Goal: Information Seeking & Learning: Learn about a topic

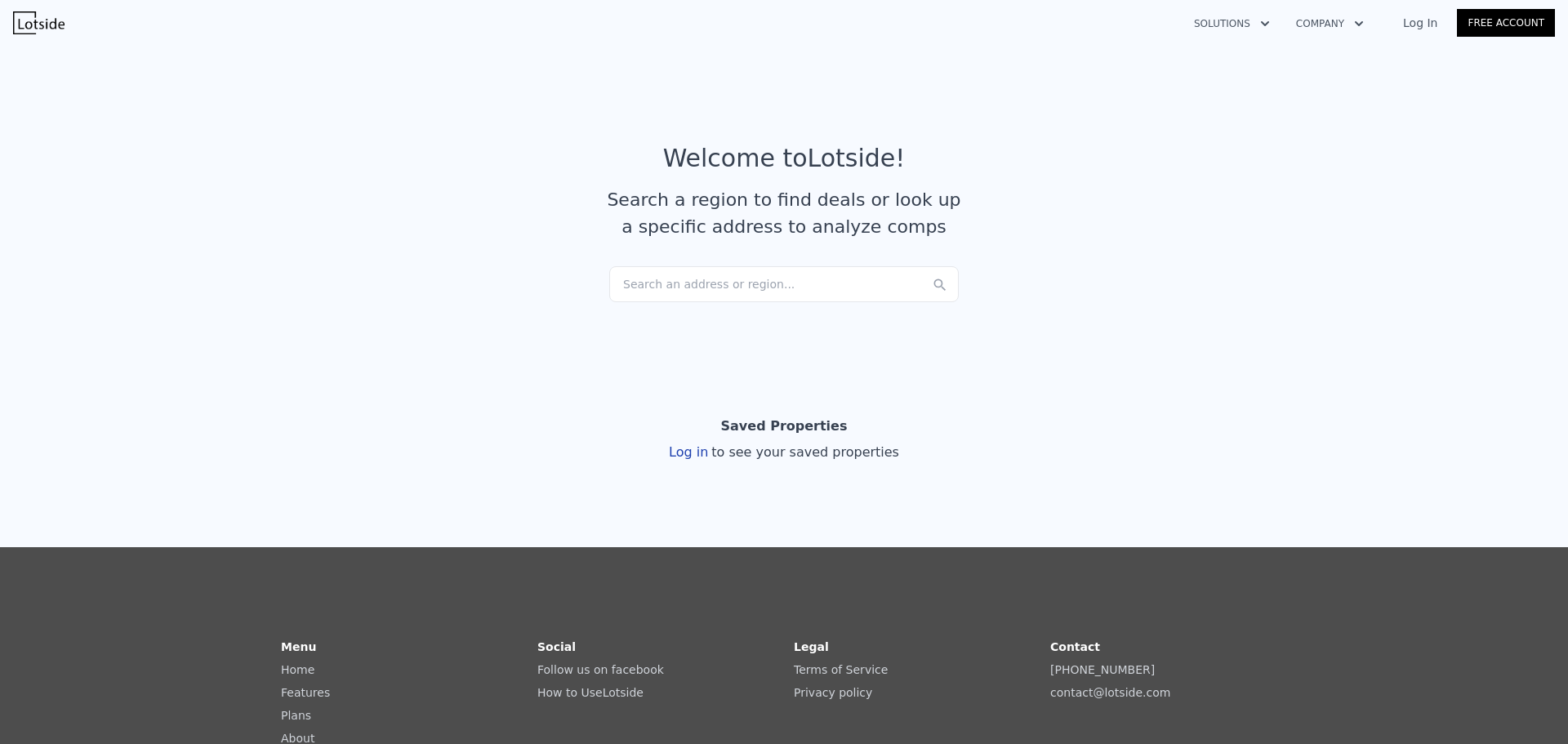
drag, startPoint x: 839, startPoint y: 14, endPoint x: 778, endPoint y: 280, distance: 272.9
click at [778, 280] on div "Search an address or region..." at bounding box center [784, 284] width 350 height 36
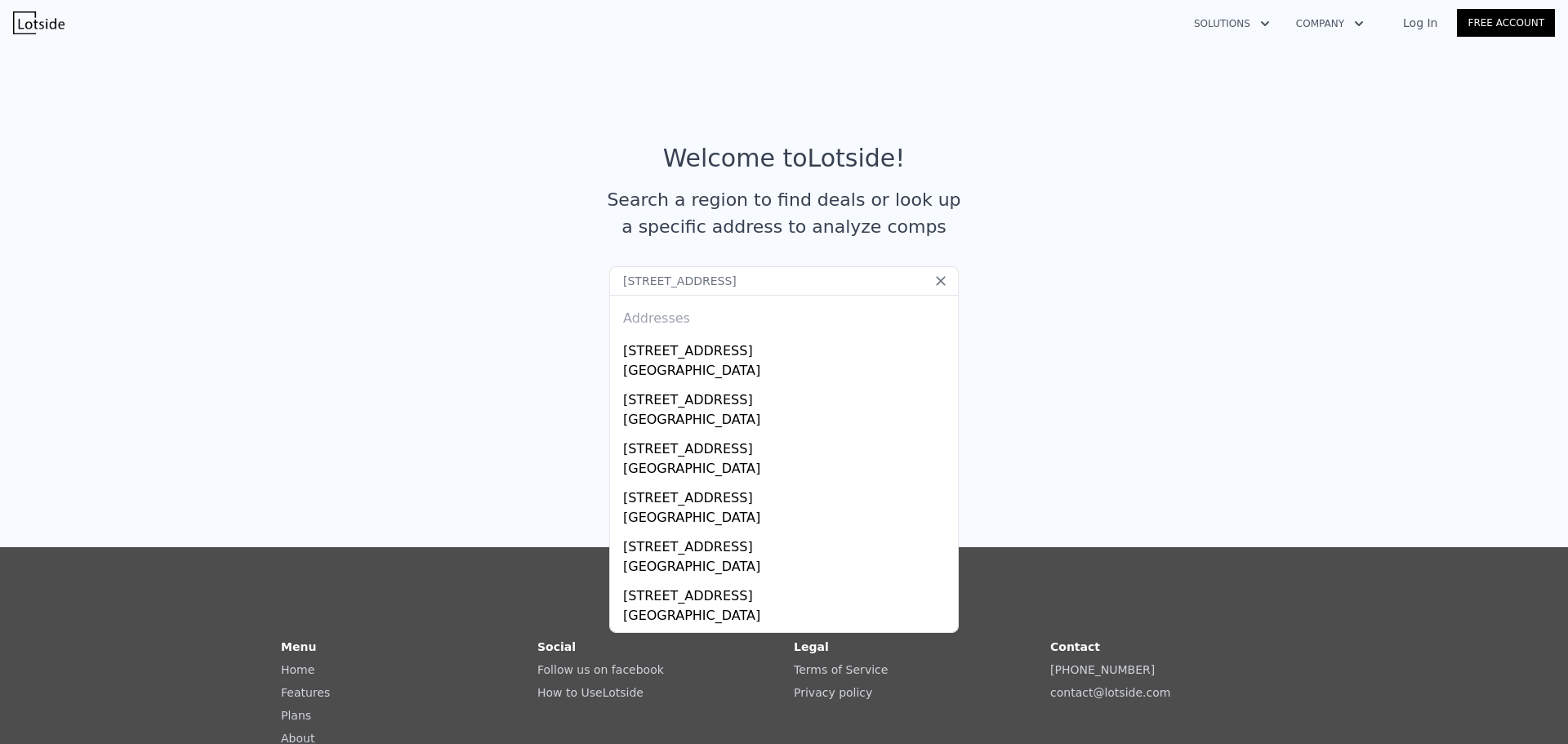
type input "[STREET_ADDRESS]"
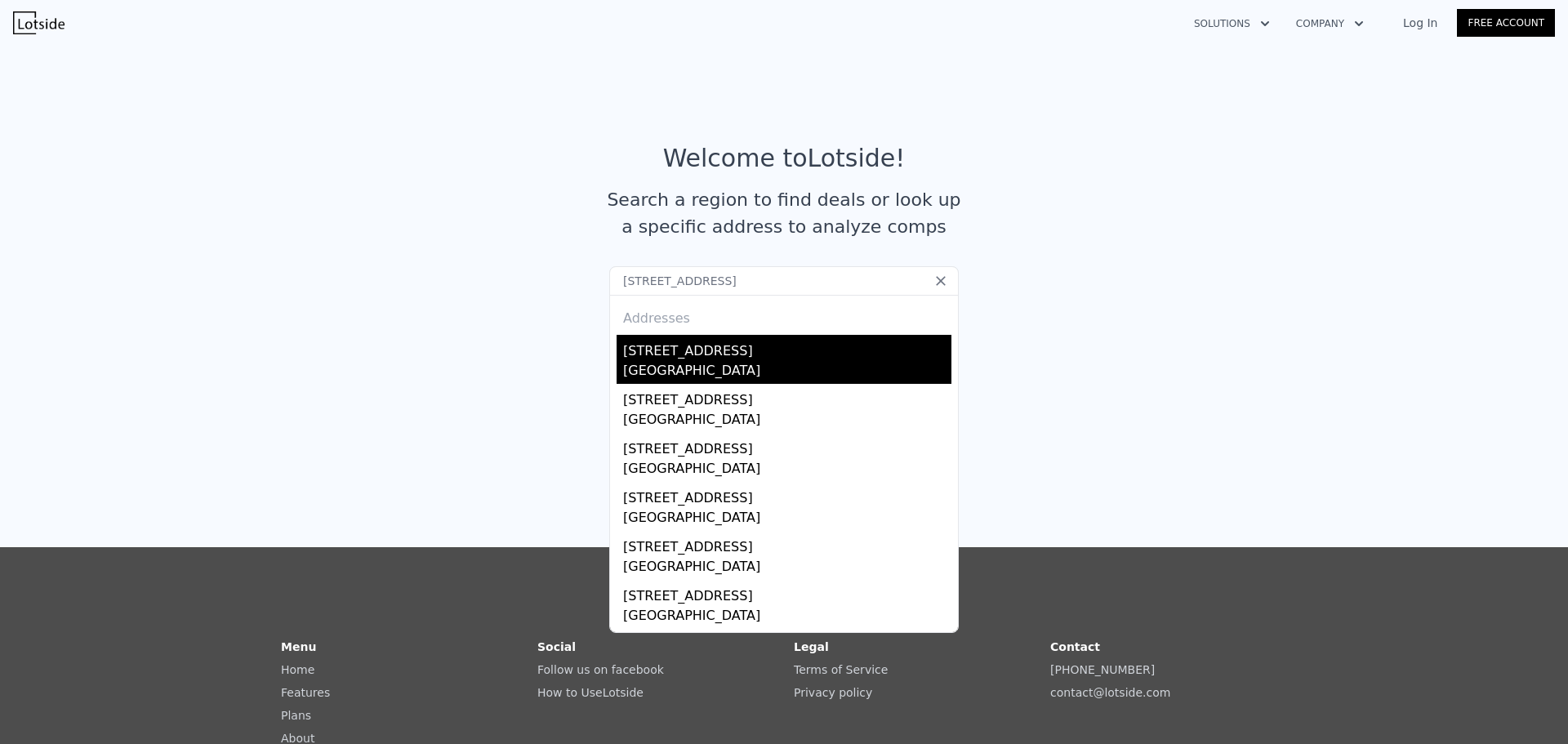
drag, startPoint x: 732, startPoint y: 329, endPoint x: 693, endPoint y: 353, distance: 45.8
click at [693, 353] on div "[STREET_ADDRESS]" at bounding box center [786, 348] width 328 height 26
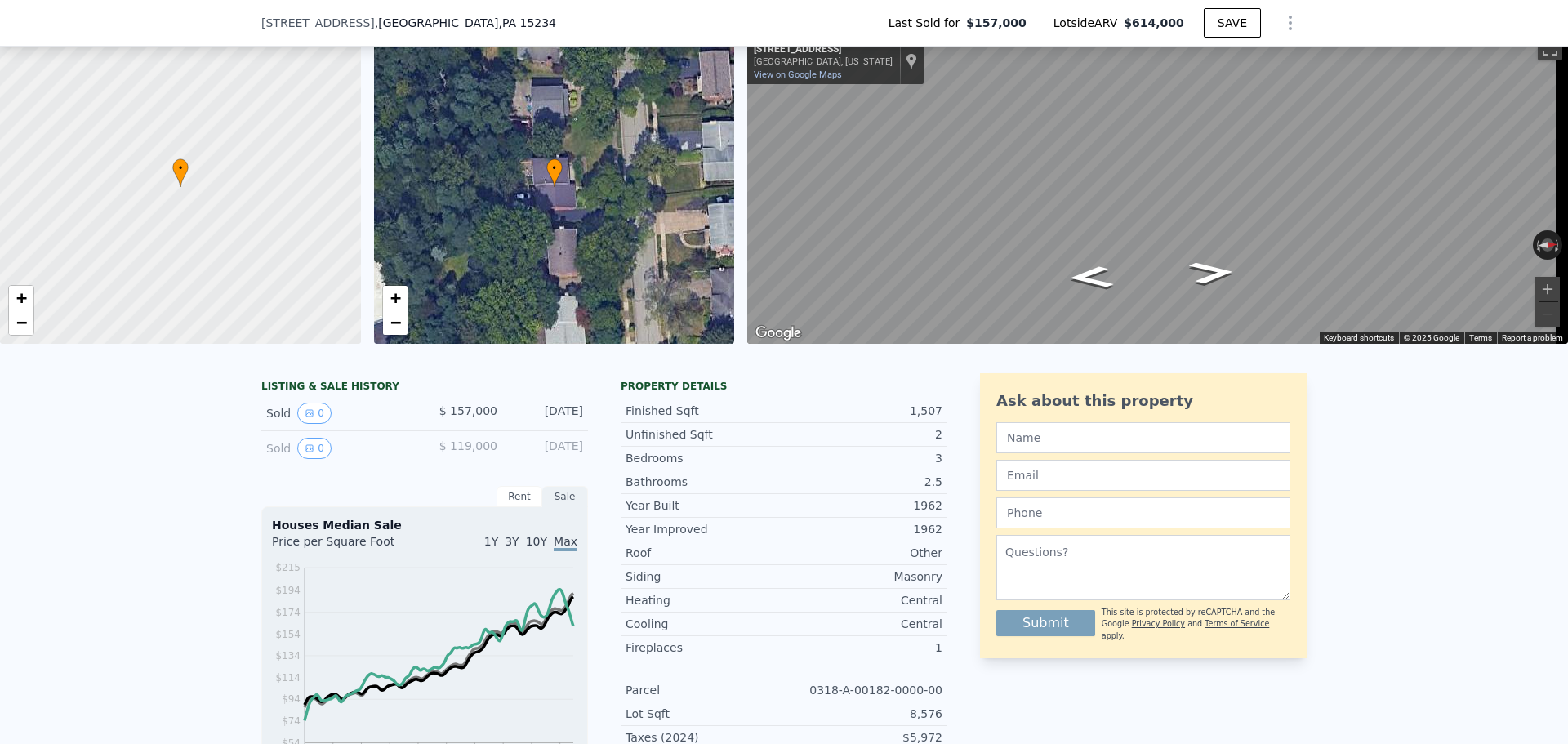
scroll to position [103, 0]
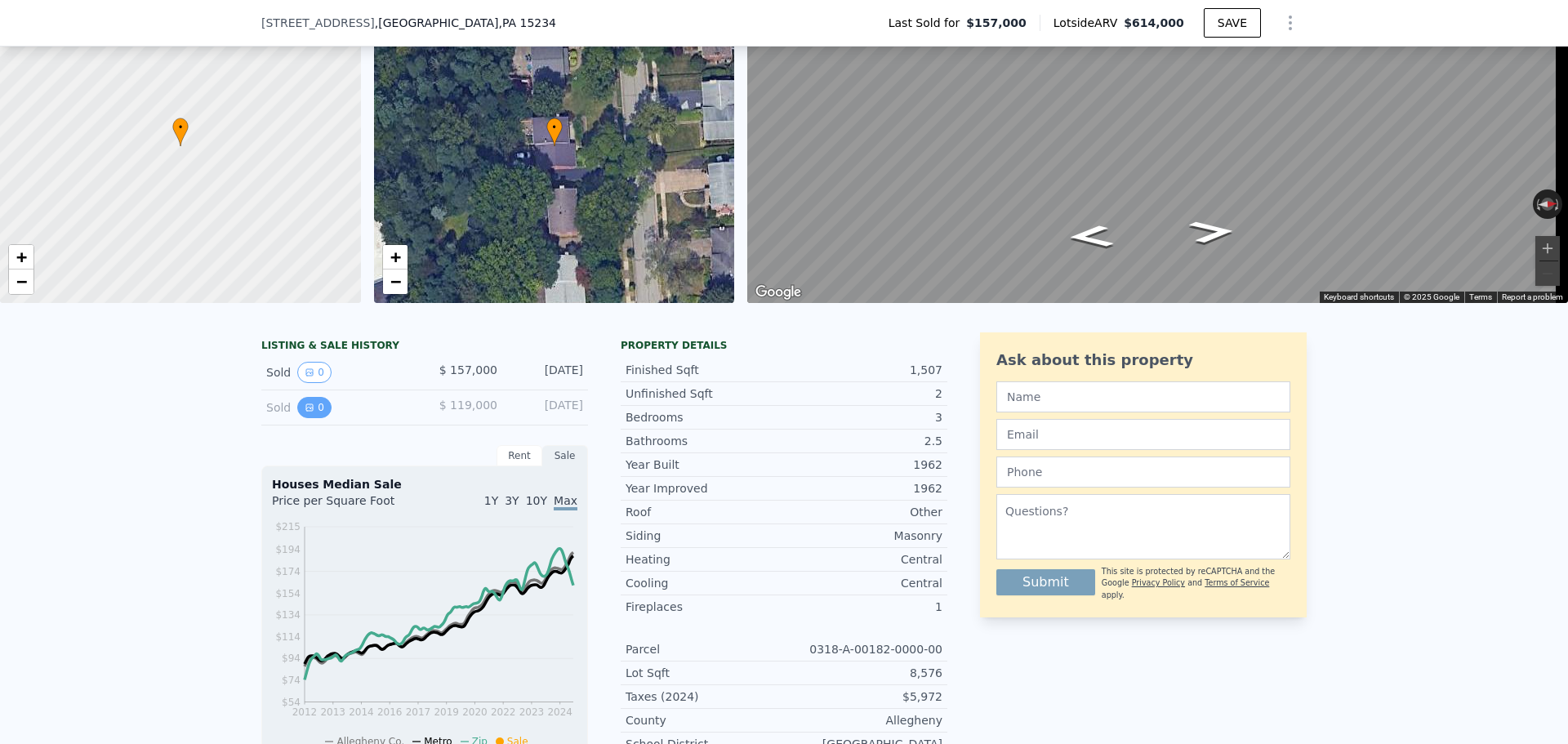
click at [310, 418] on button "0" at bounding box center [314, 407] width 34 height 21
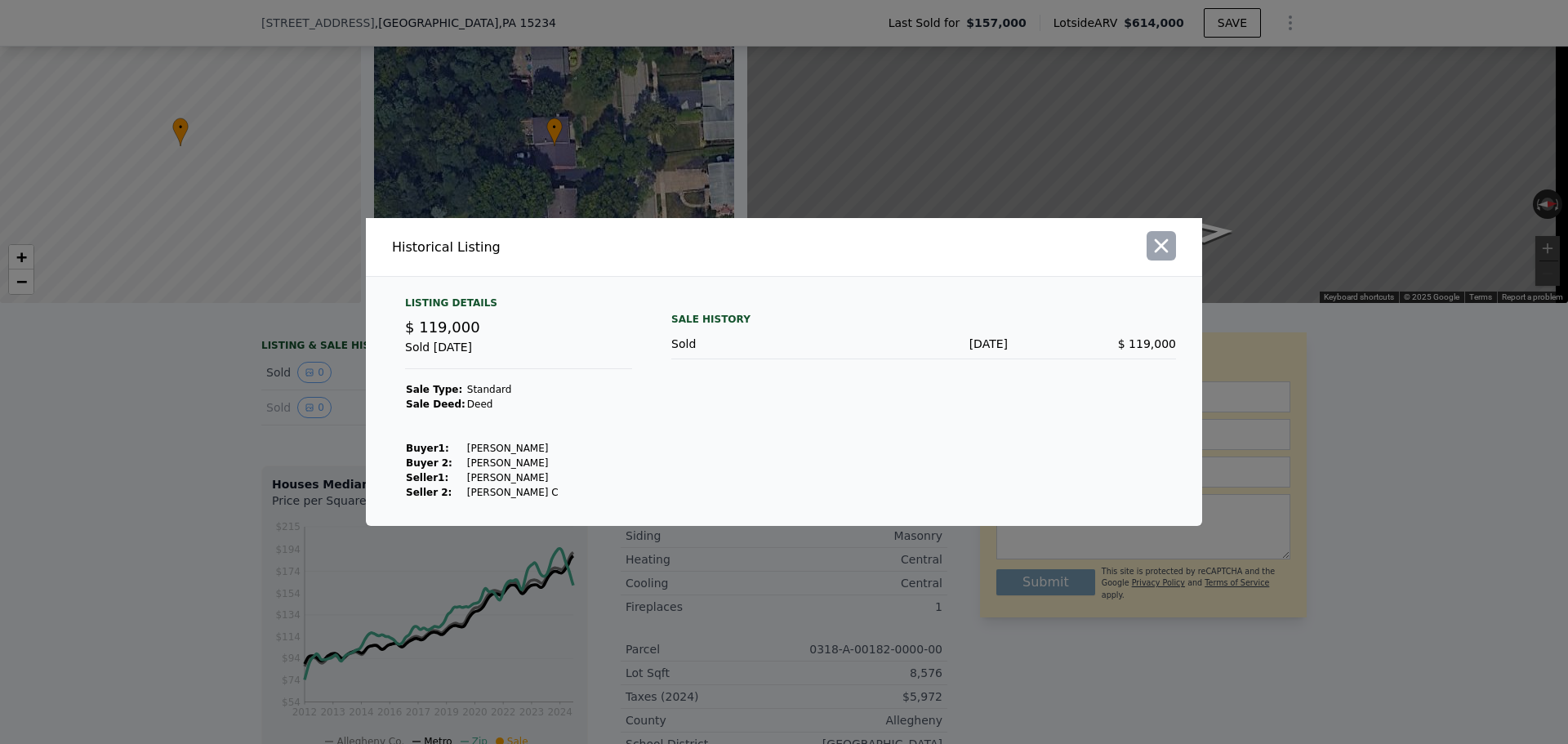
click at [1153, 250] on icon "button" at bounding box center [1160, 245] width 23 height 23
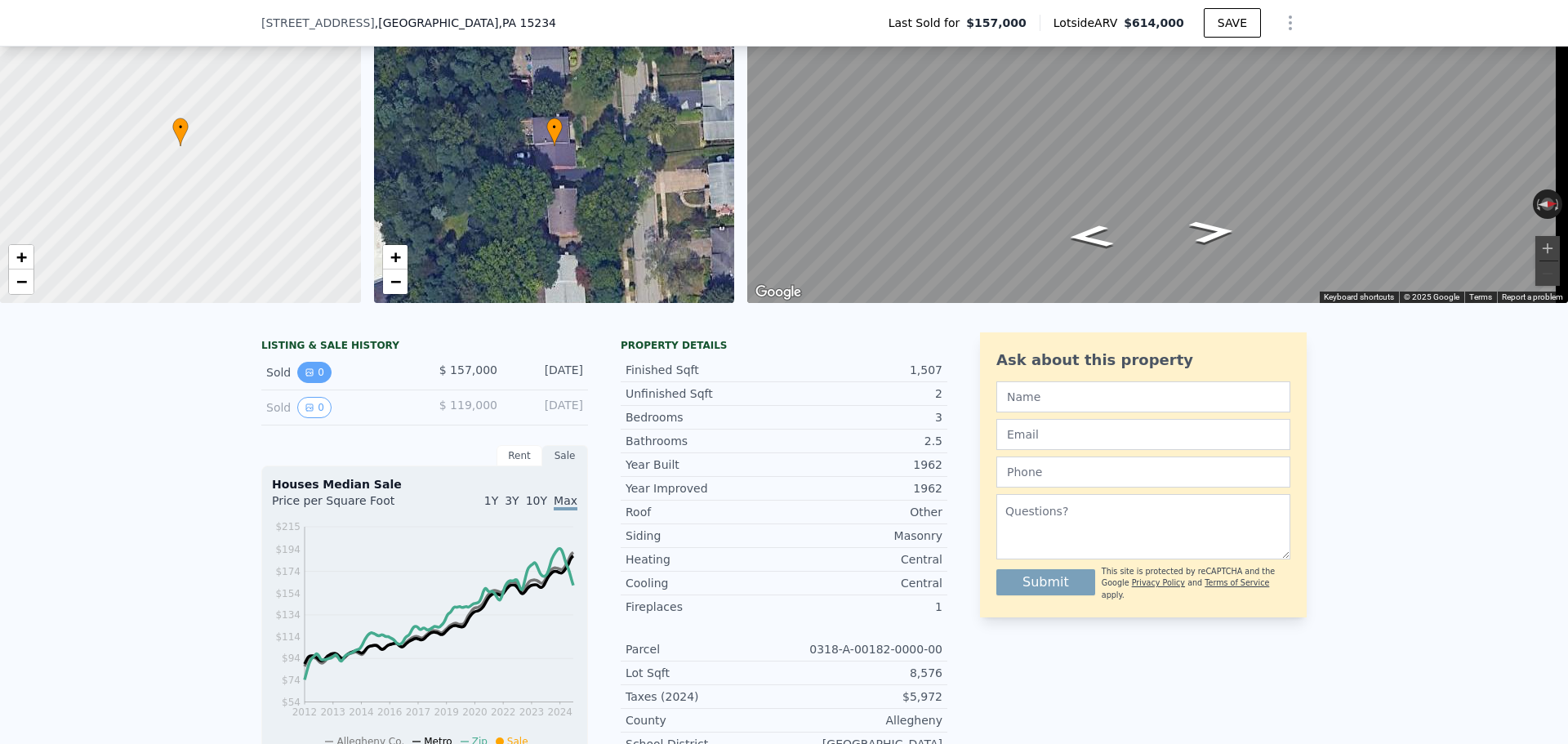
click at [306, 377] on icon "View historical data" at bounding box center [310, 373] width 10 height 10
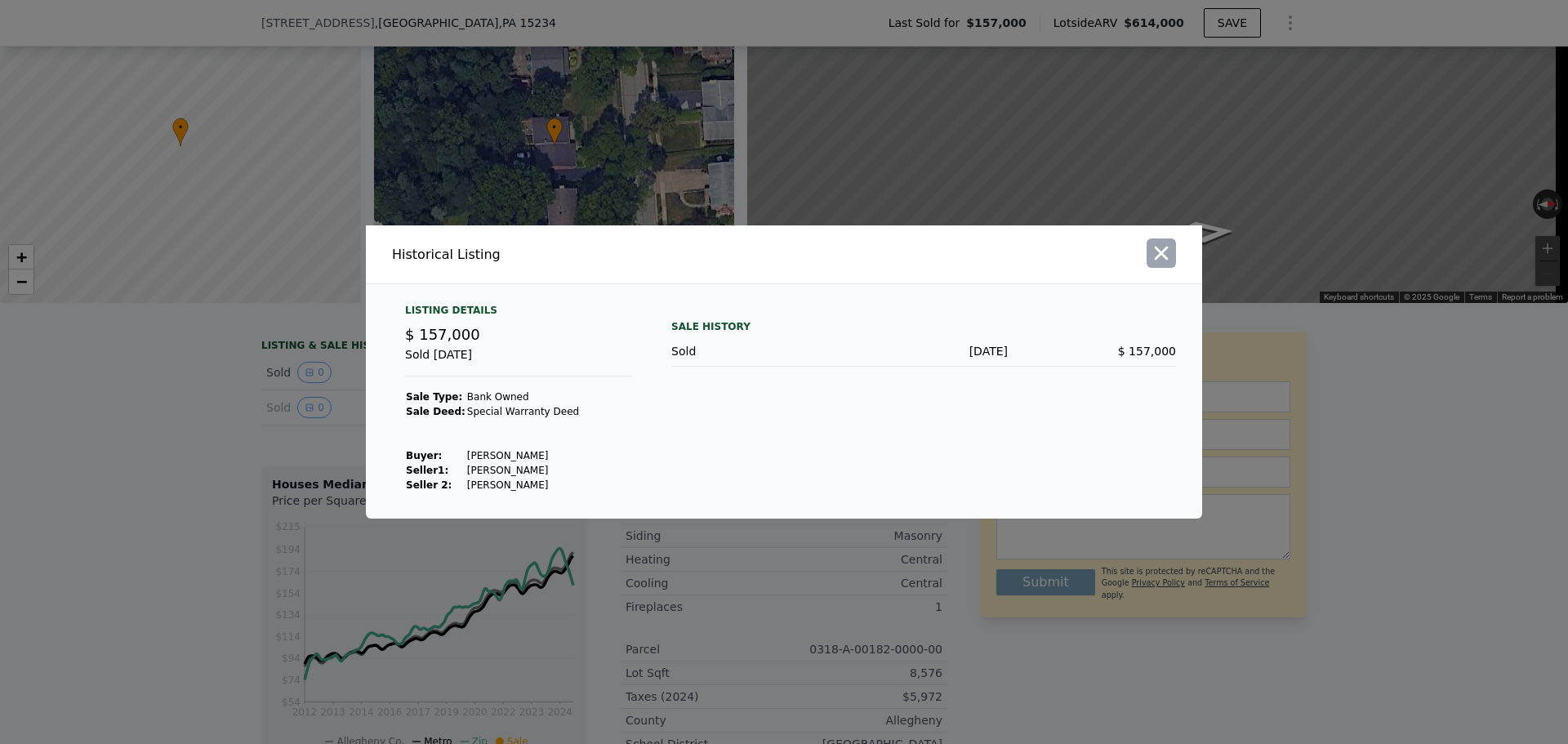
click at [1160, 251] on icon "button" at bounding box center [1161, 253] width 14 height 14
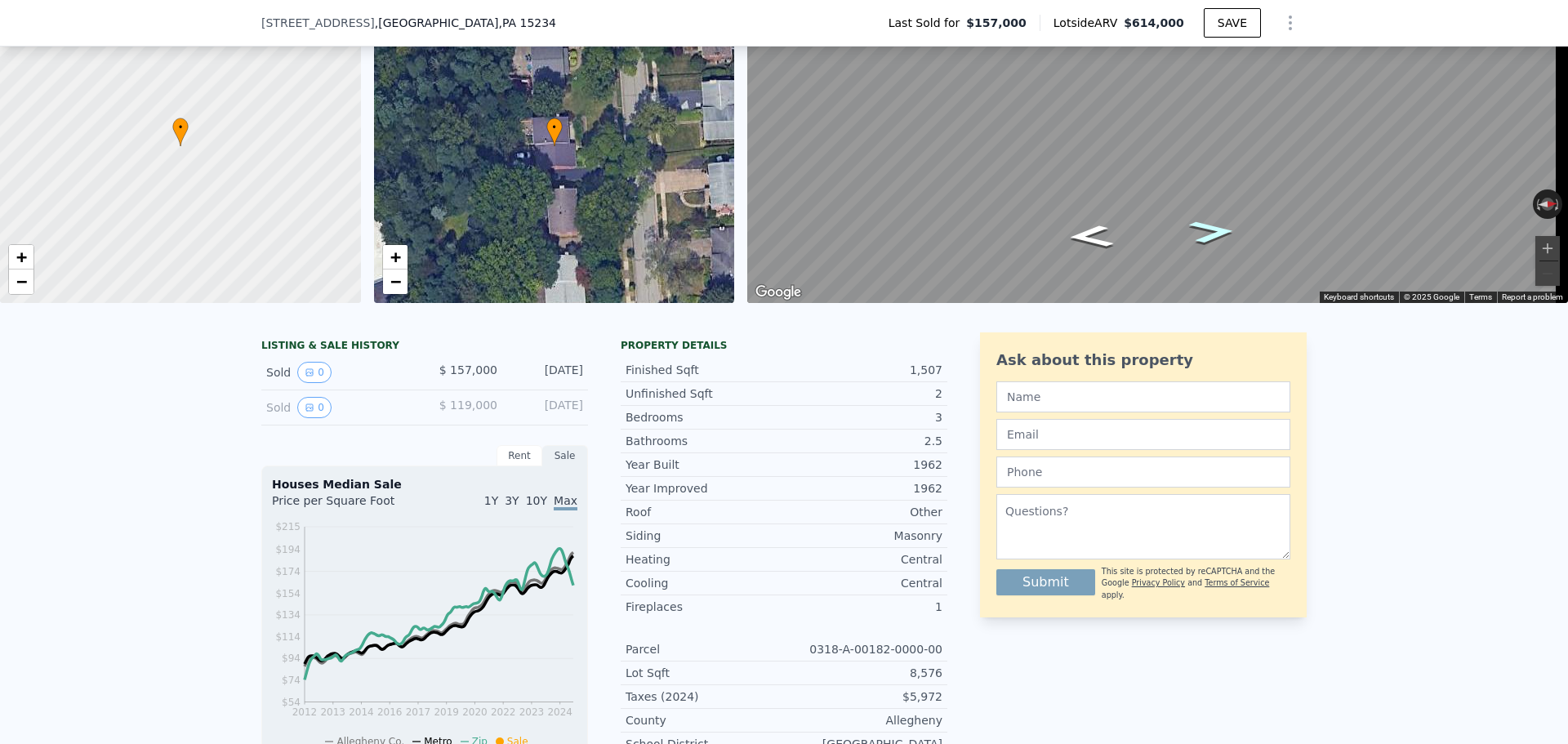
click at [1211, 234] on icon "Go North, Sunridge Dr" at bounding box center [1212, 231] width 86 height 34
click at [1090, 232] on icon "Go South, Sunridge Dr" at bounding box center [1091, 236] width 86 height 34
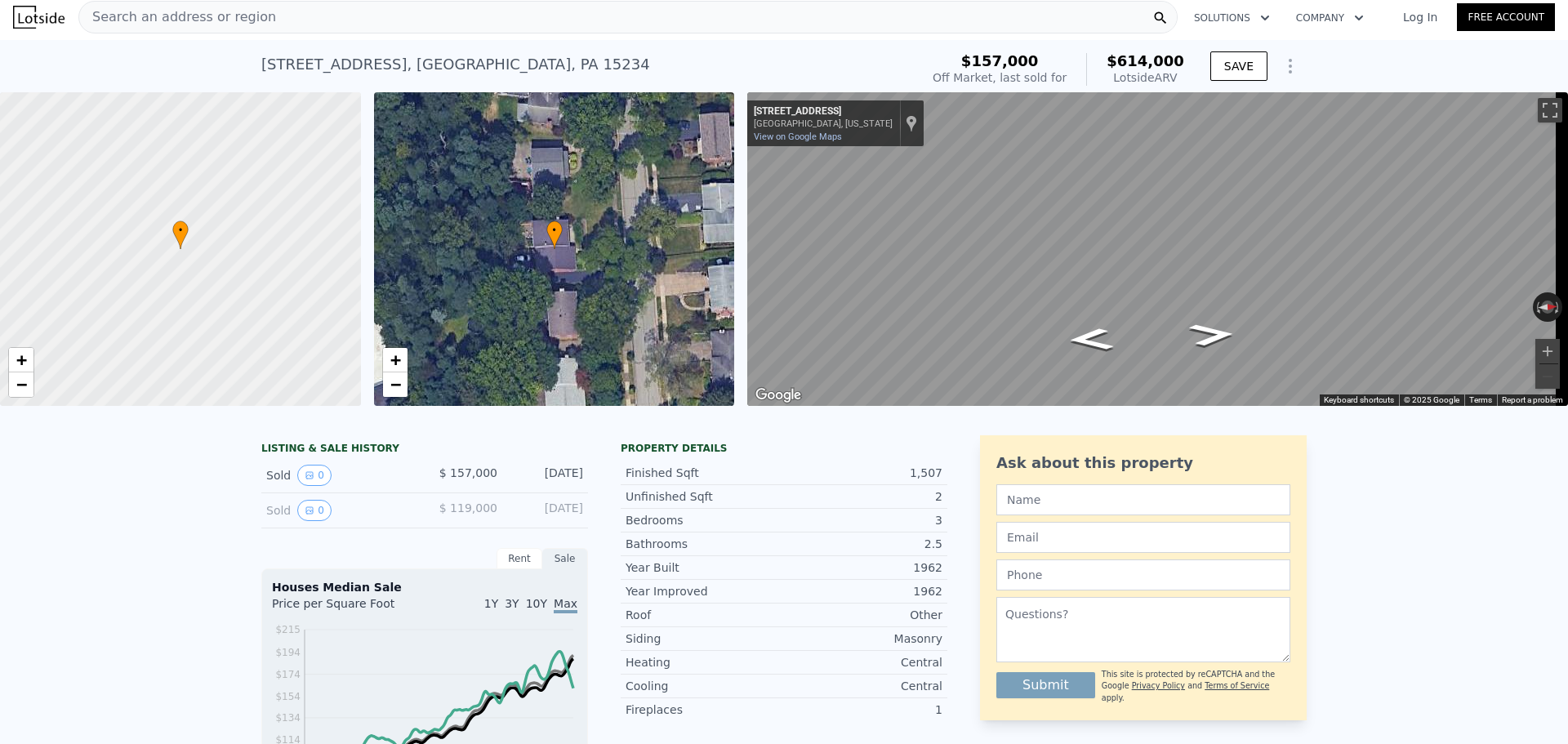
scroll to position [0, 0]
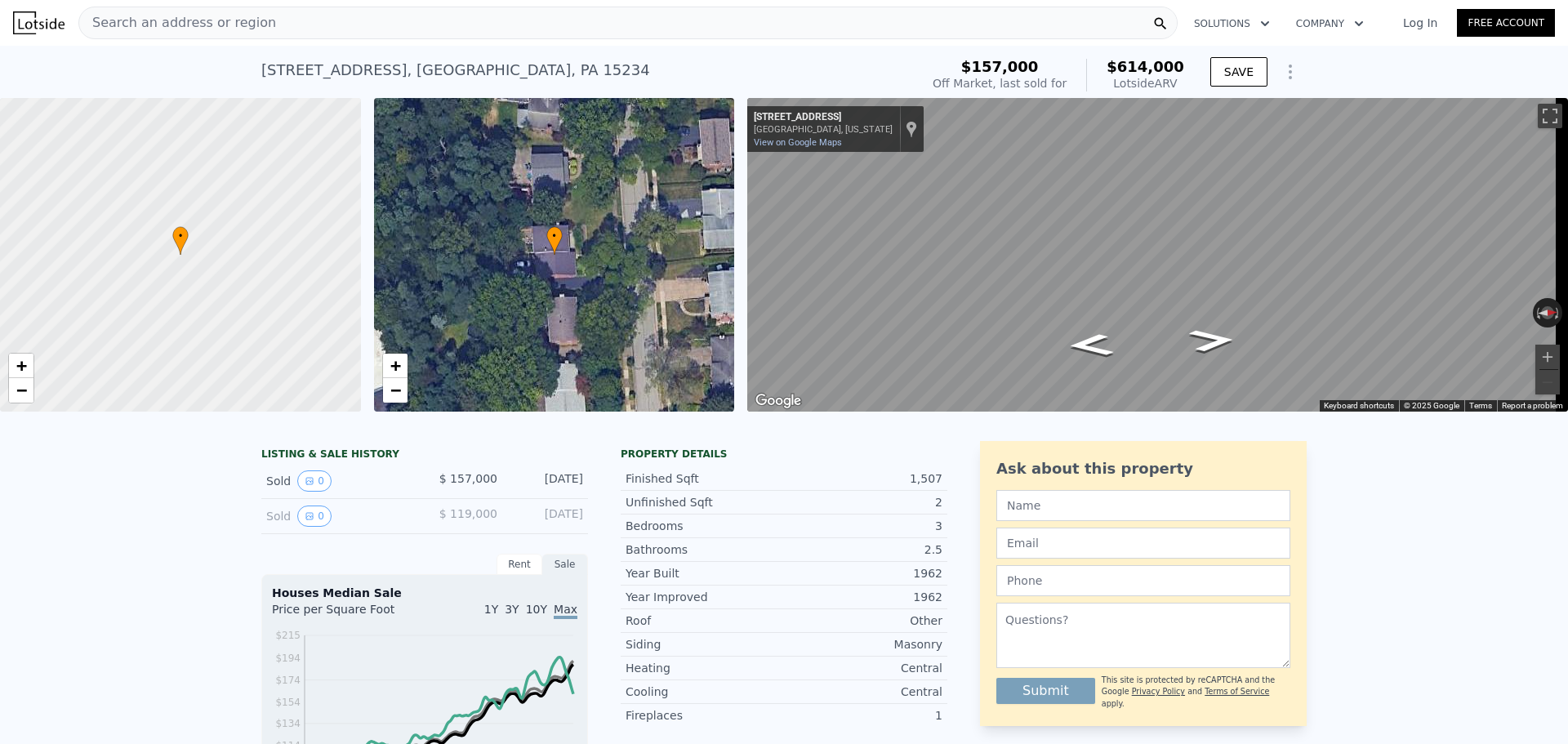
click at [1169, 85] on div "Lotside ARV" at bounding box center [1145, 83] width 78 height 16
click at [644, 77] on div "[STREET_ADDRESS] Sold [DATE] for $157k (~ARV $614k )" at bounding box center [587, 75] width 652 height 46
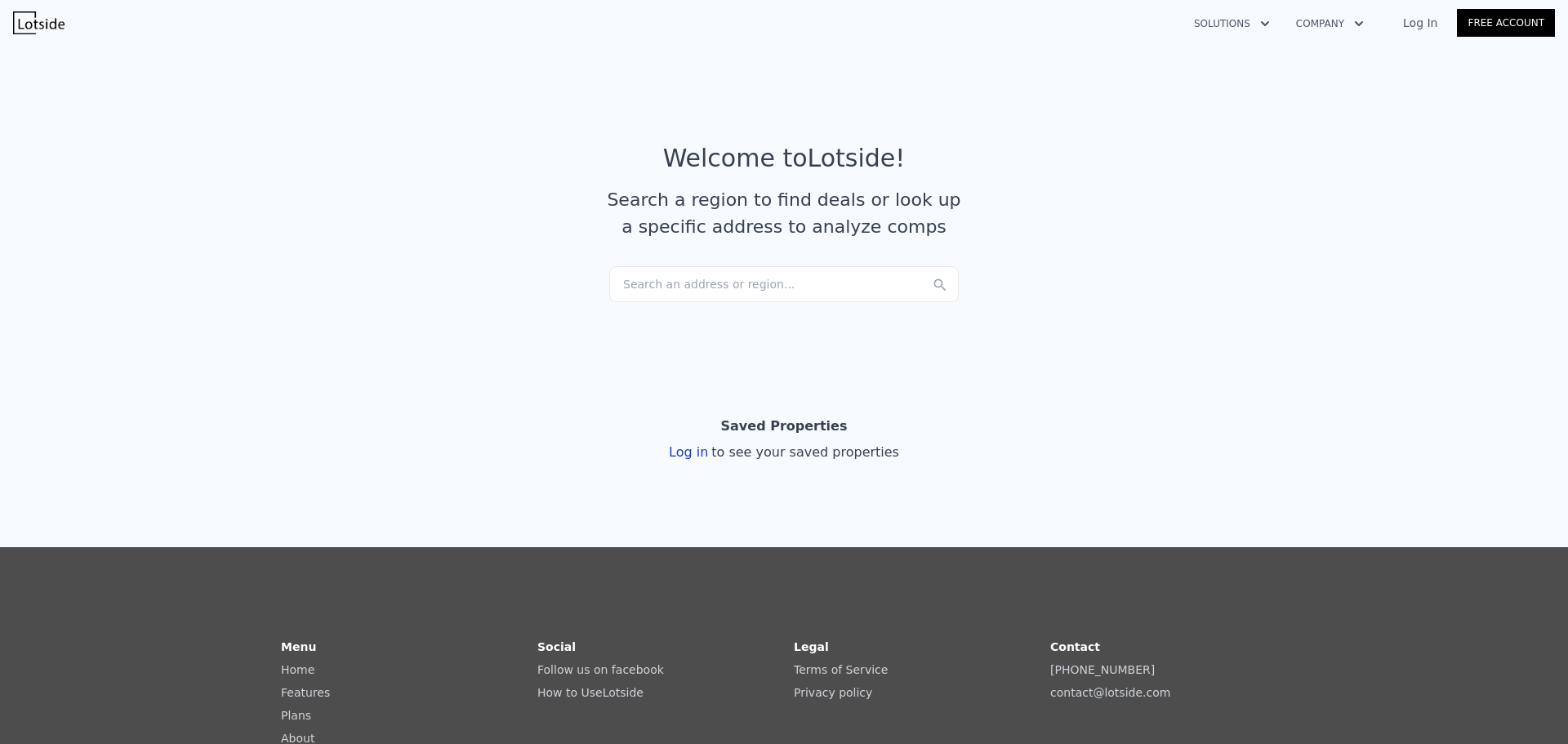
click at [720, 291] on div "Search an address or region..." at bounding box center [784, 284] width 350 height 36
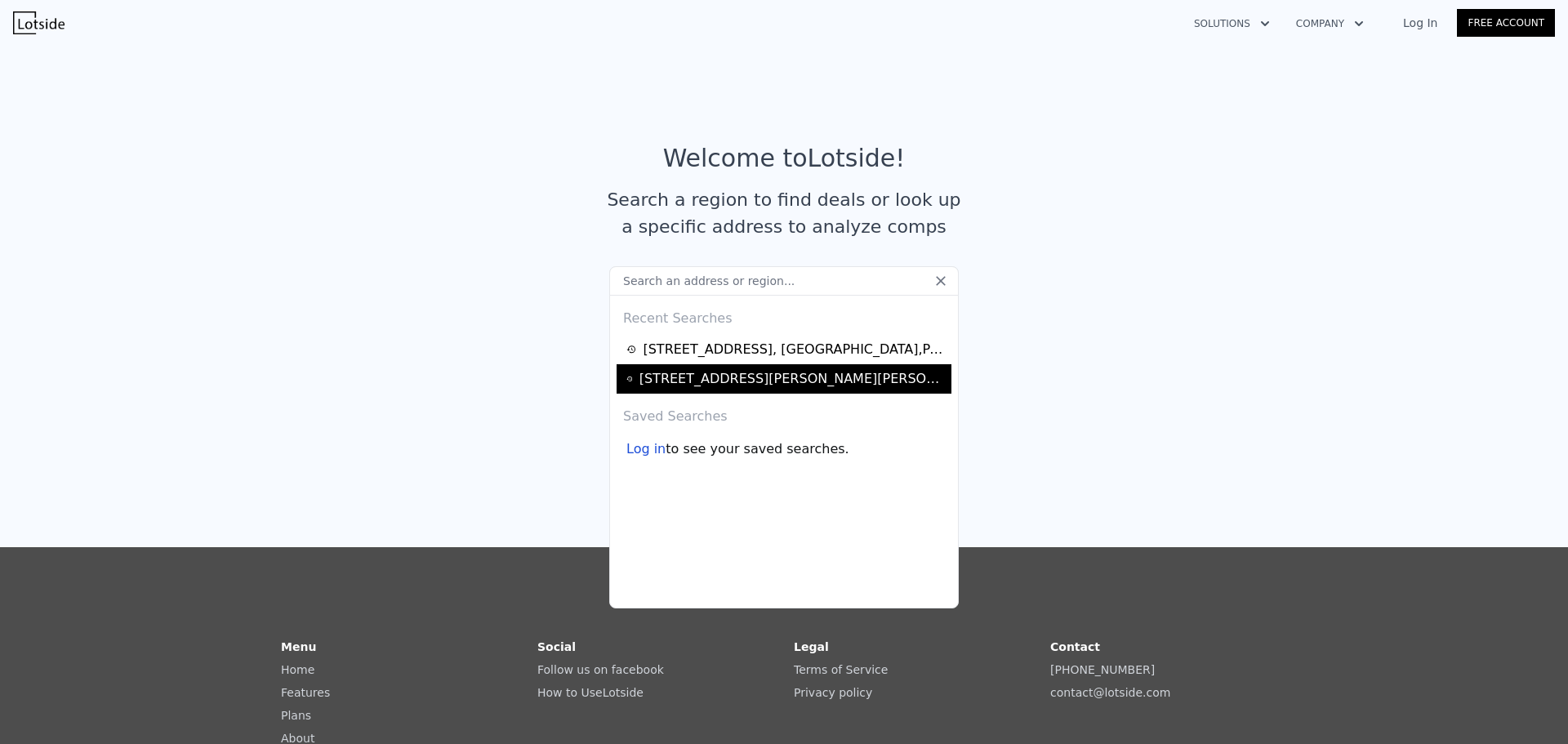
click at [710, 376] on div "[STREET_ADDRESS][PERSON_NAME][PERSON_NAME]" at bounding box center [792, 379] width 307 height 20
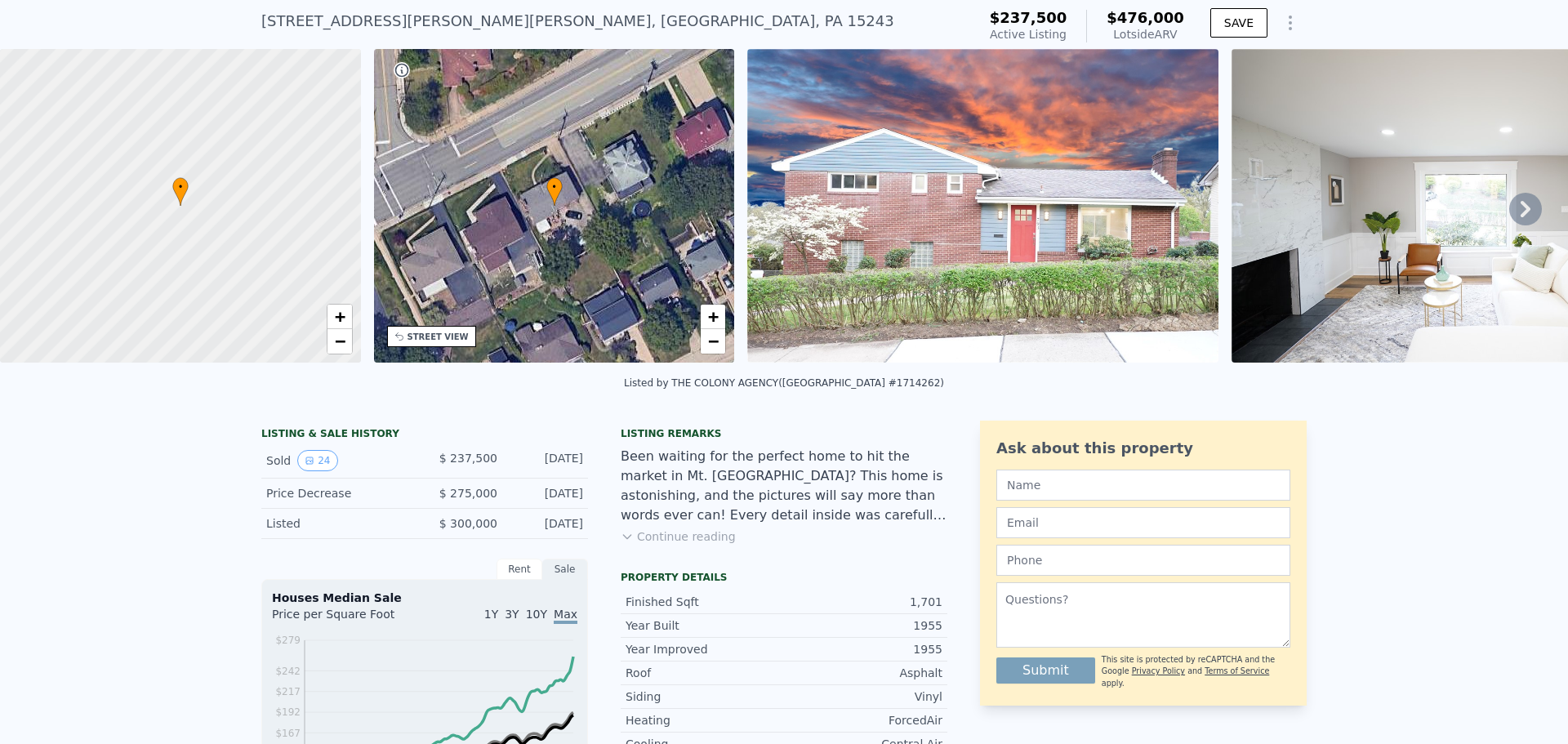
scroll to position [6, 0]
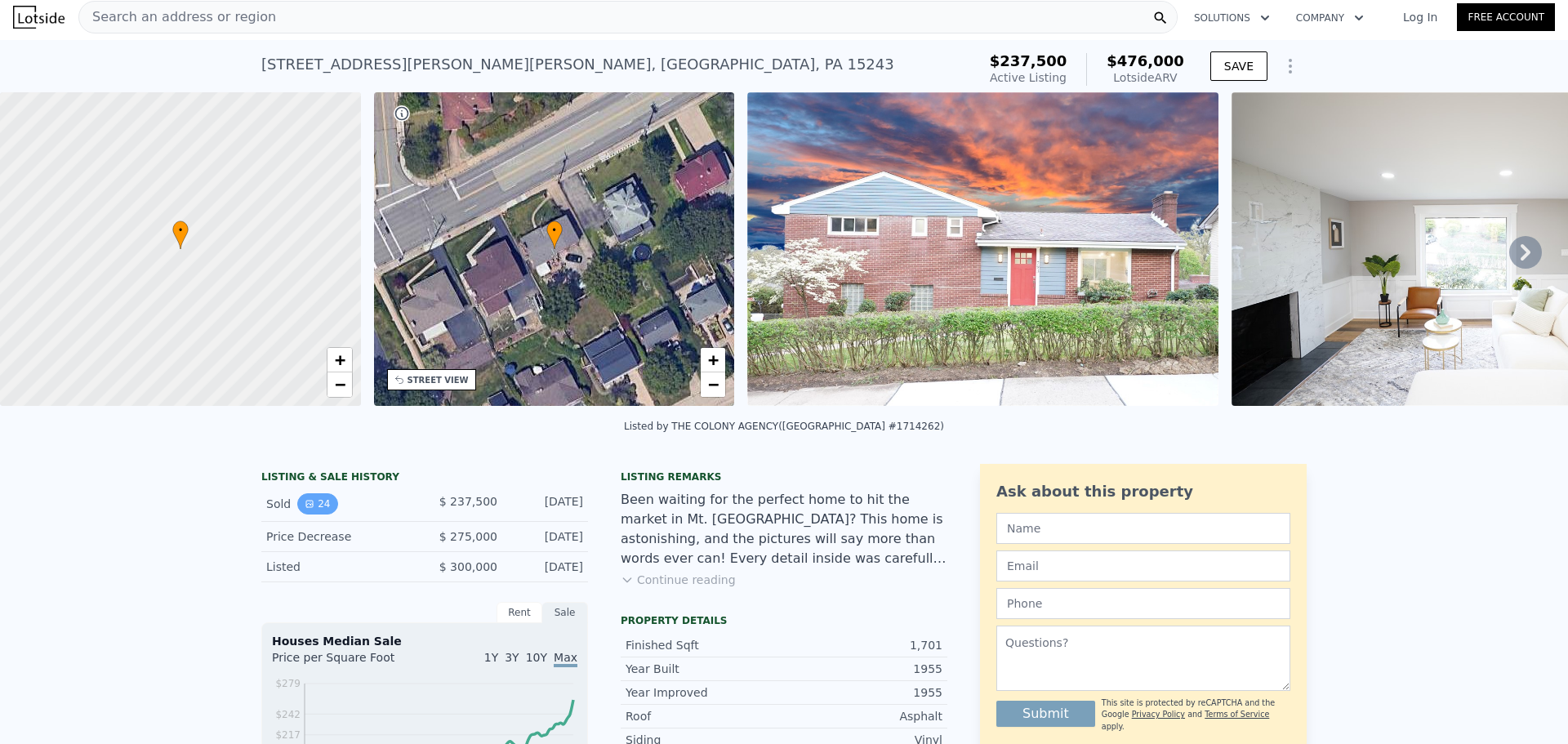
click at [305, 509] on icon "View historical data" at bounding box center [310, 504] width 10 height 10
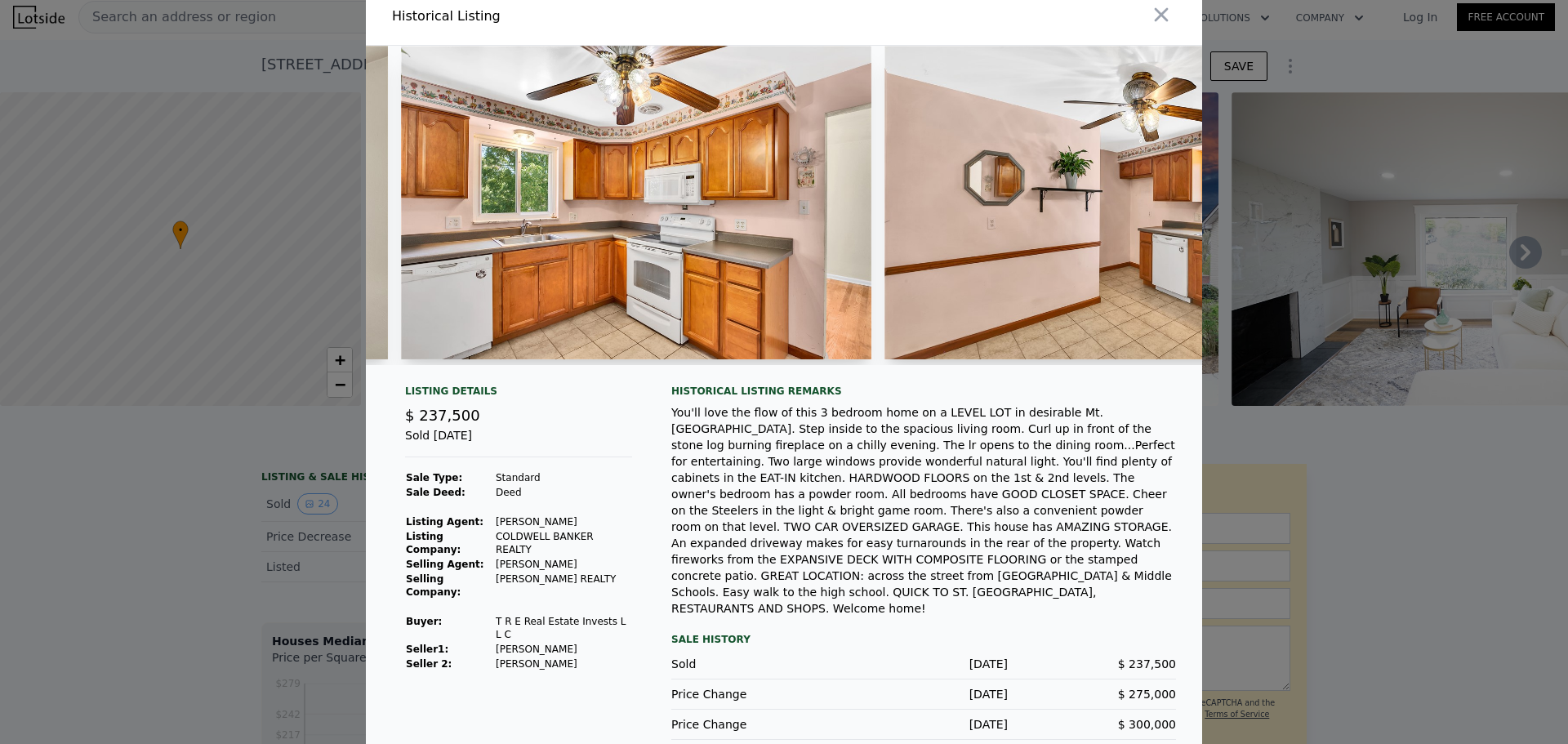
scroll to position [0, 3326]
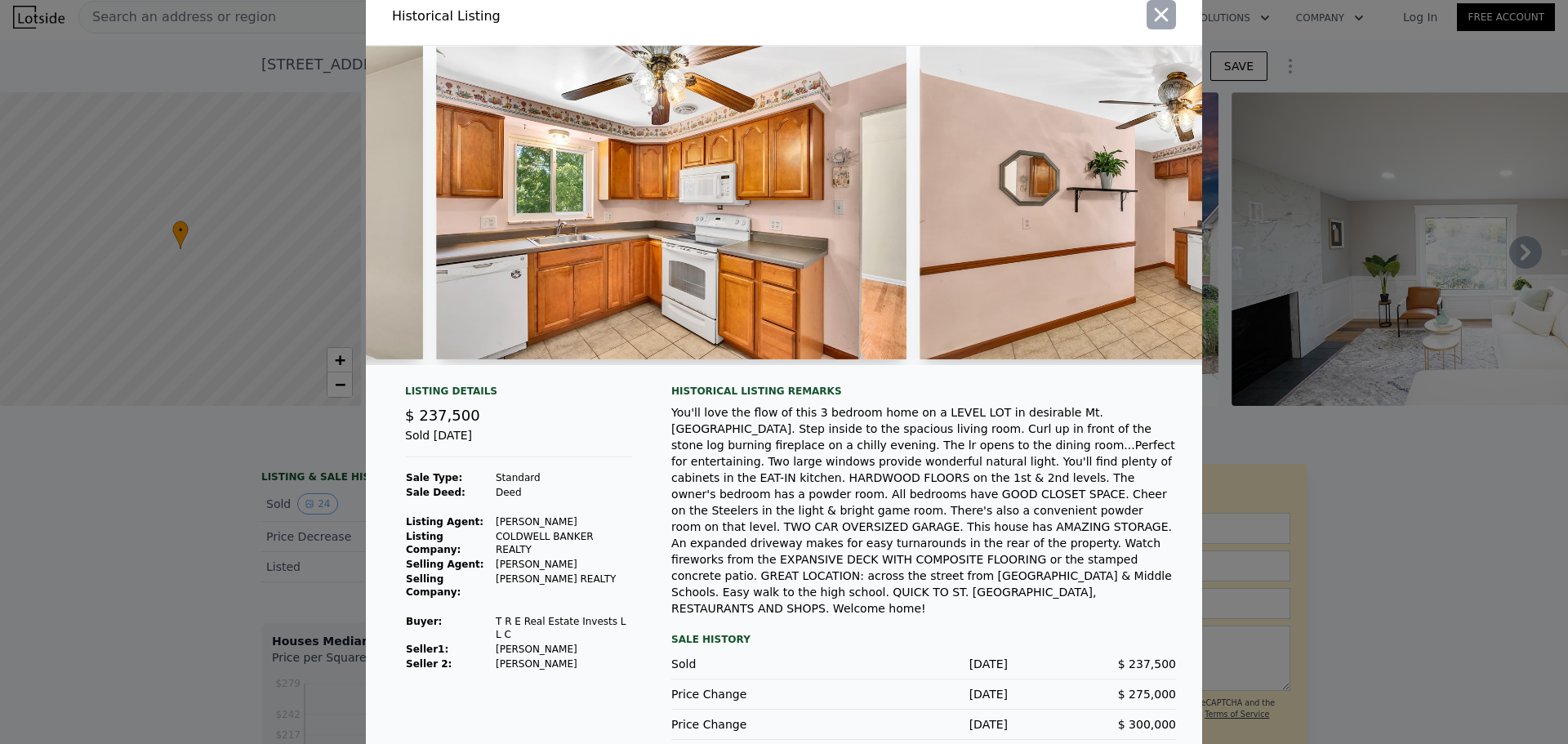
click at [1146, 17] on button "button" at bounding box center [1160, 14] width 29 height 29
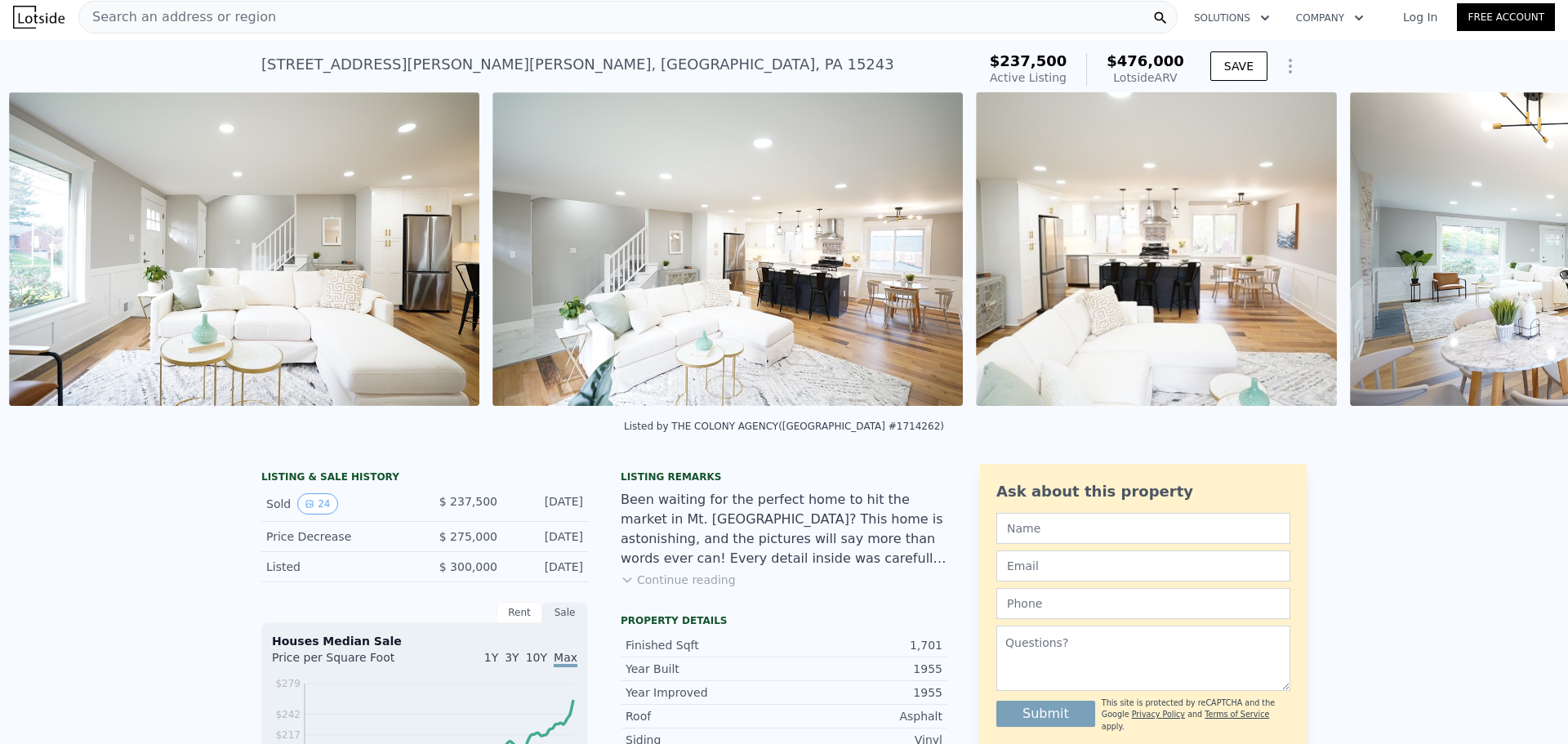
scroll to position [0, 2198]
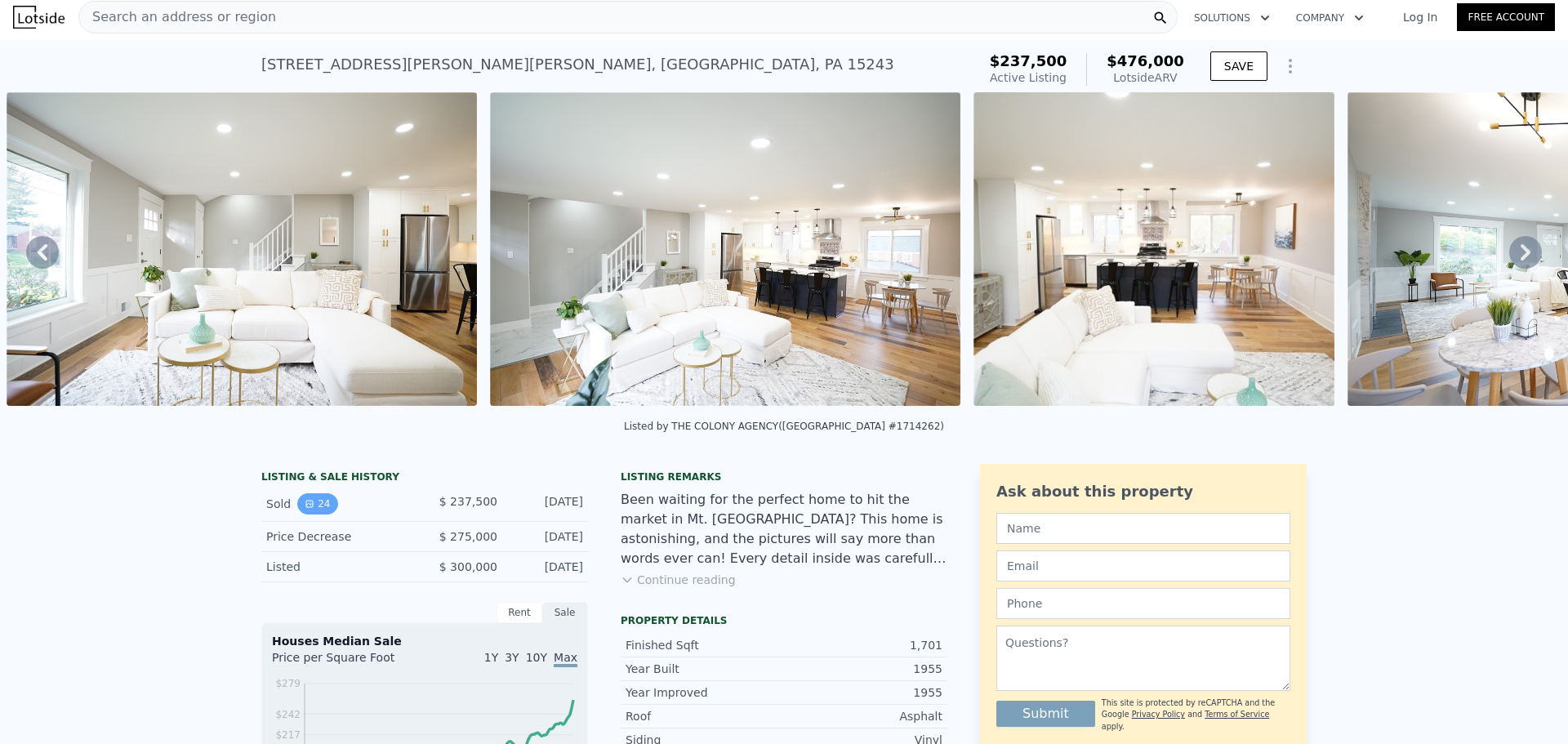
click at [310, 515] on button "24" at bounding box center [317, 504] width 40 height 21
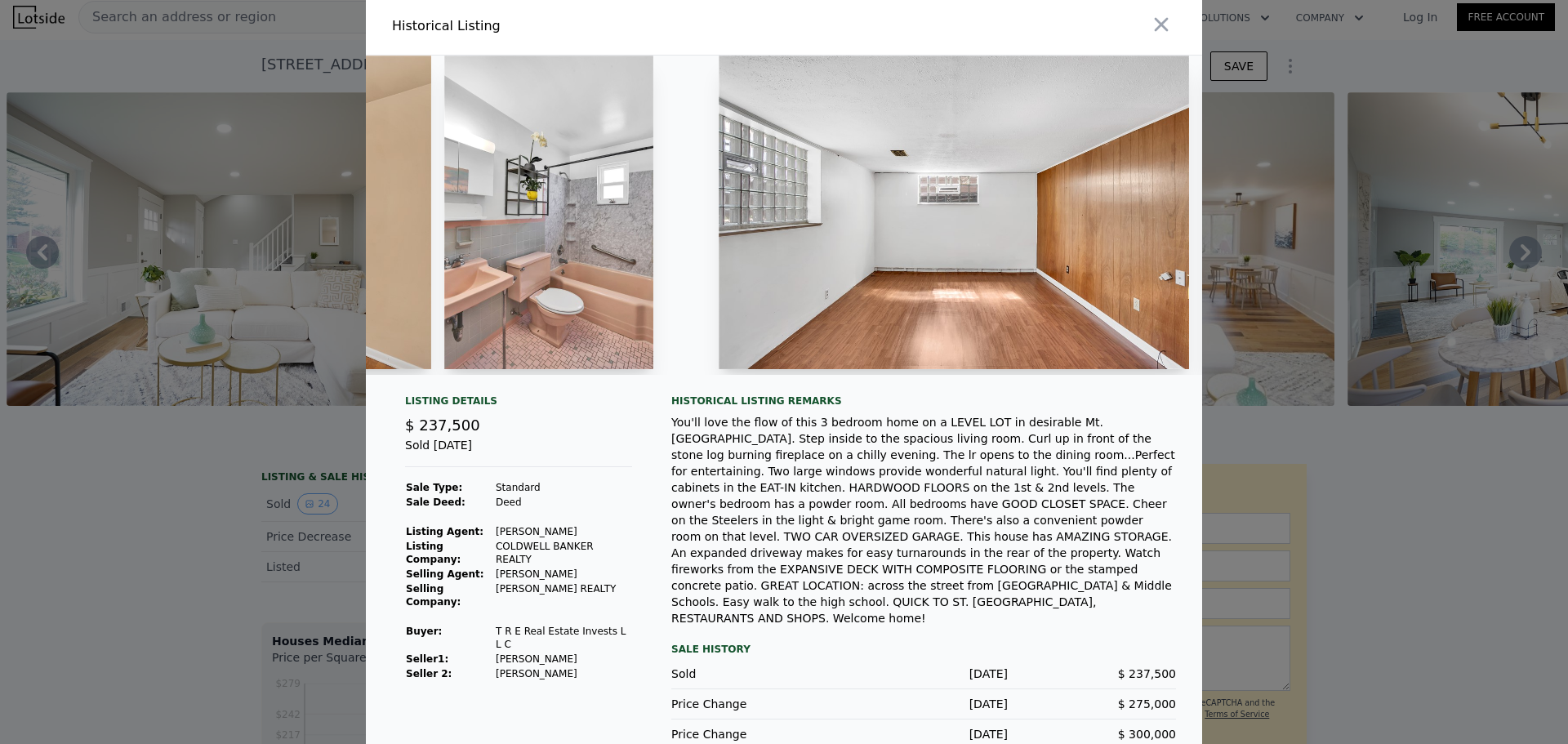
scroll to position [0, 0]
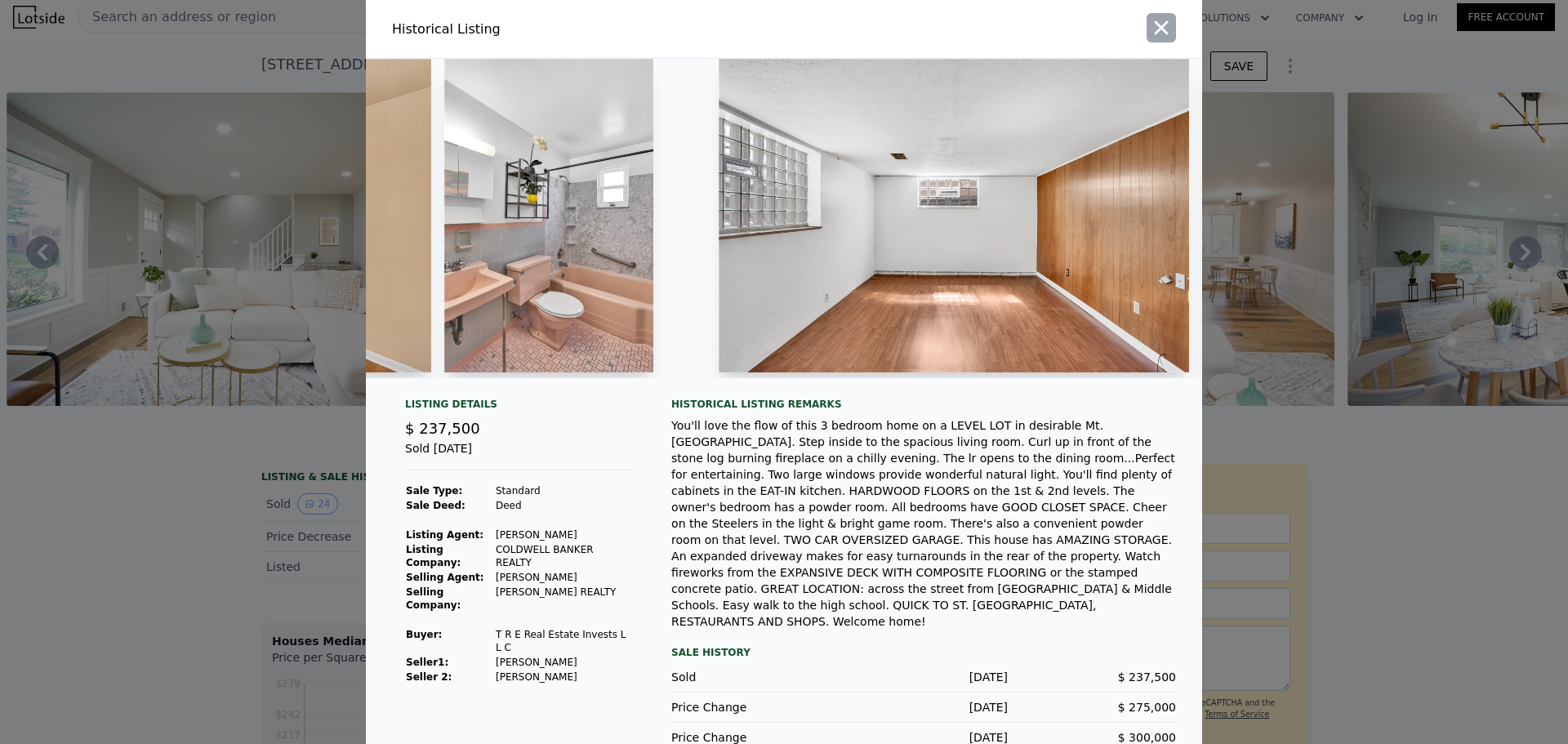
click at [1159, 29] on icon "button" at bounding box center [1160, 27] width 23 height 23
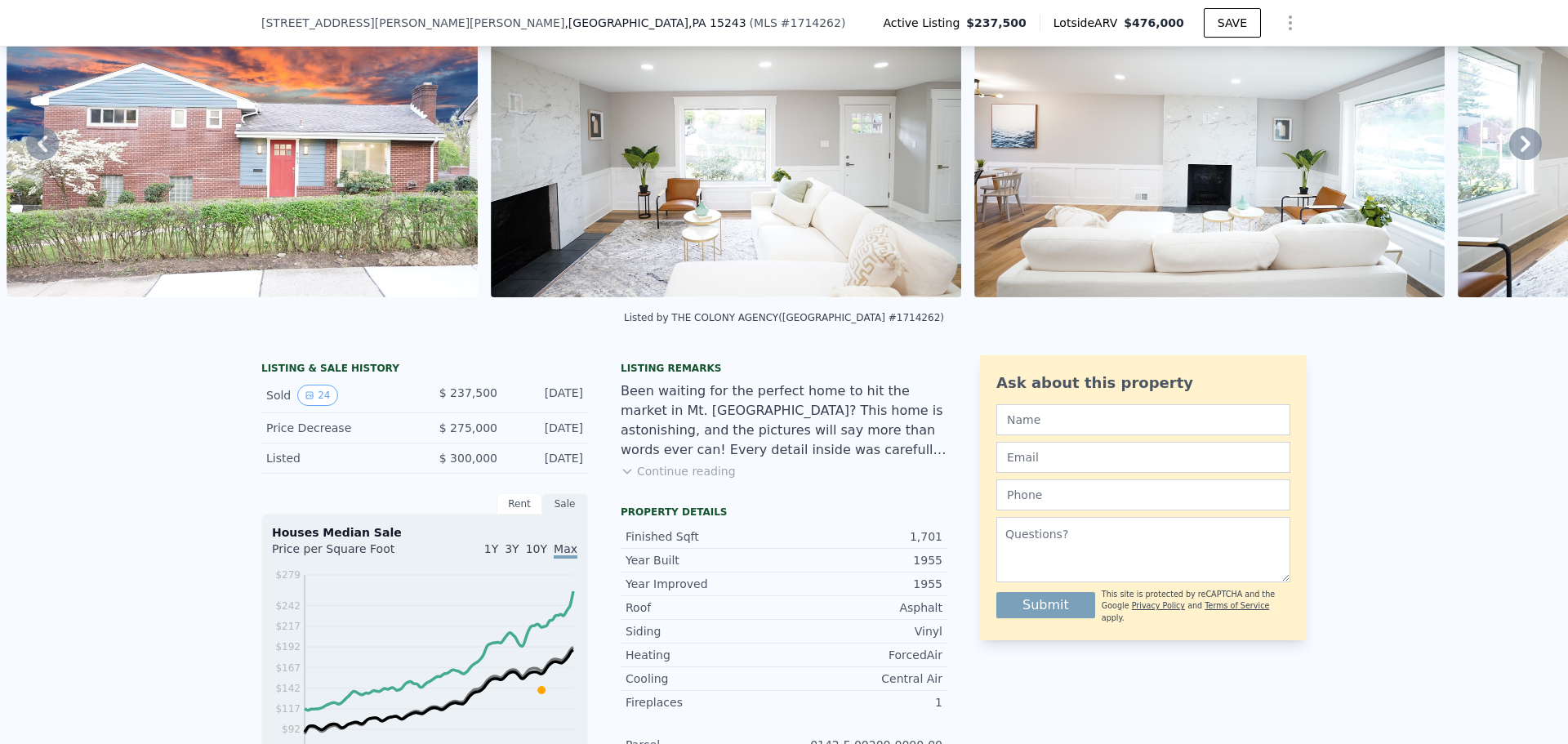
scroll to position [6, 0]
